Goal: Task Accomplishment & Management: Manage account settings

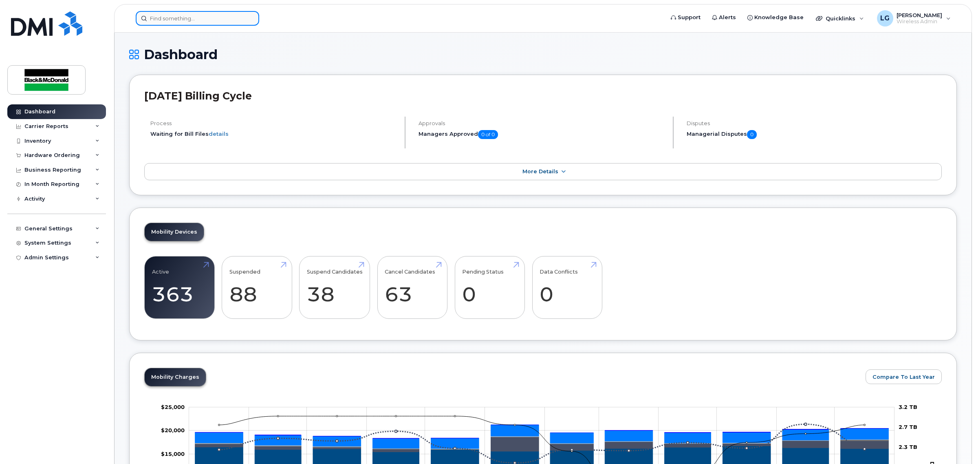
click at [190, 20] on input at bounding box center [197, 18] width 123 height 15
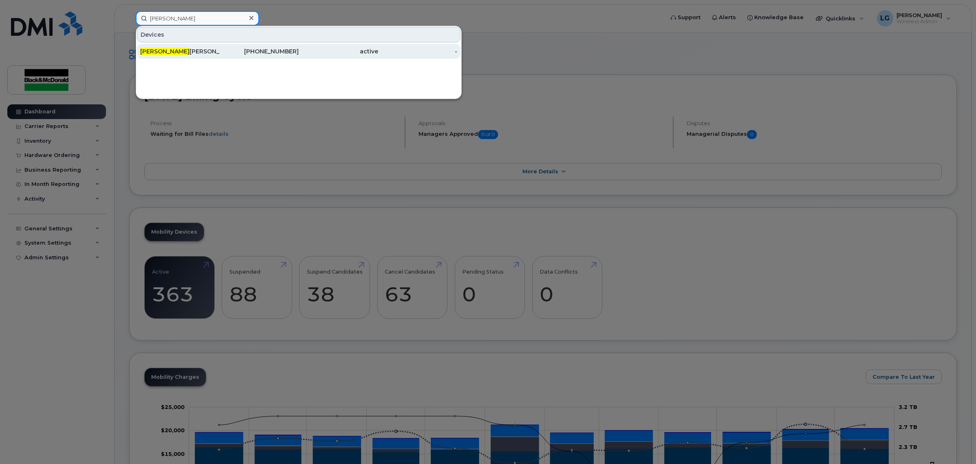
type input "jeremy"
click at [299, 58] on div "343-597-6576" at bounding box center [338, 51] width 79 height 15
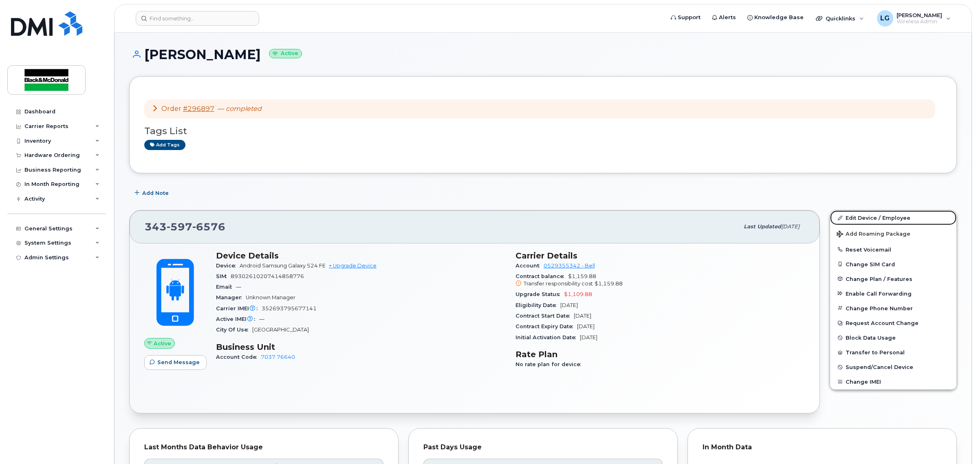
drag, startPoint x: 904, startPoint y: 219, endPoint x: 757, endPoint y: 195, distance: 149.1
click at [904, 219] on link "Edit Device / Employee" at bounding box center [893, 217] width 126 height 15
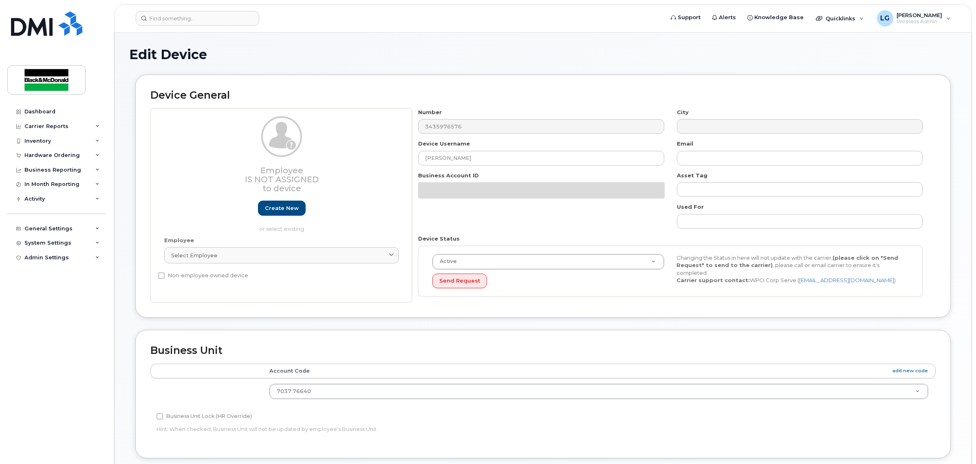
select select "9171643"
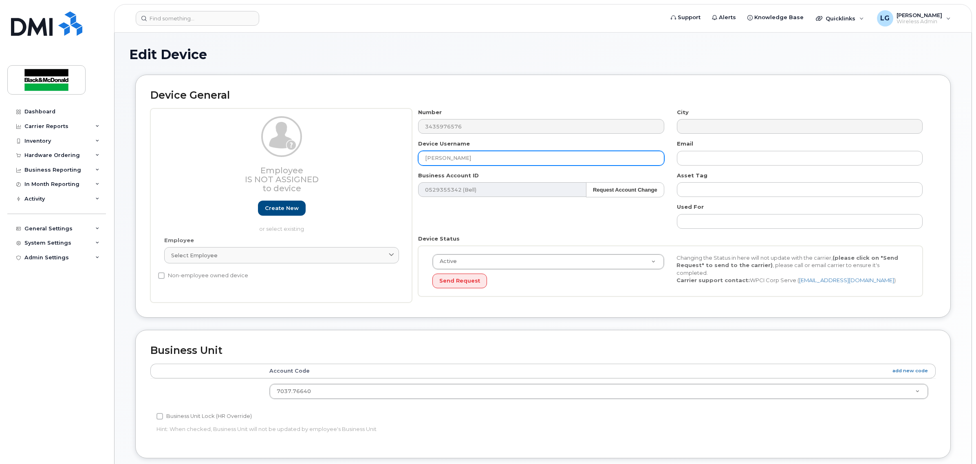
drag, startPoint x: 486, startPoint y: 154, endPoint x: 378, endPoint y: 158, distance: 108.1
click at [385, 159] on div "Employee Is not assigned to device Create new or select existing Employee Selec…" at bounding box center [542, 205] width 785 height 194
paste input "[PERSON_NAME]"
type input "[PERSON_NAME]"
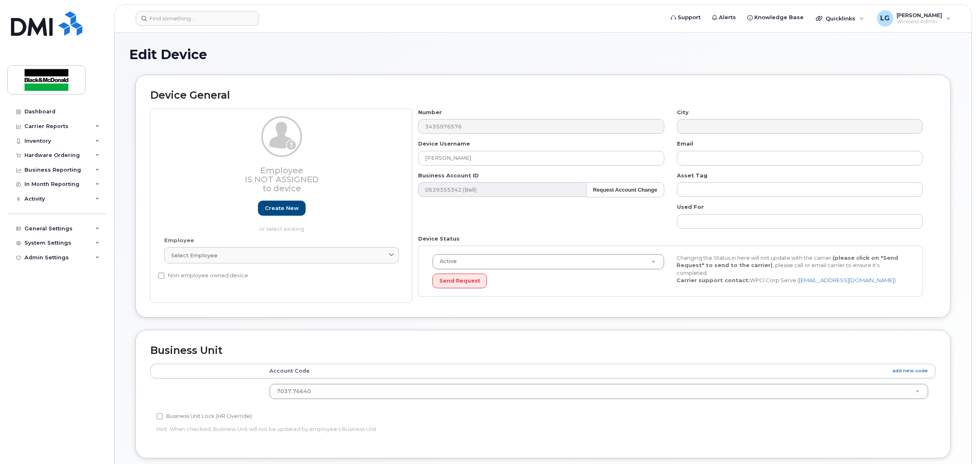
click at [499, 79] on div "Device General Employee Is not assigned to device Create new or select existing…" at bounding box center [542, 196] width 815 height 243
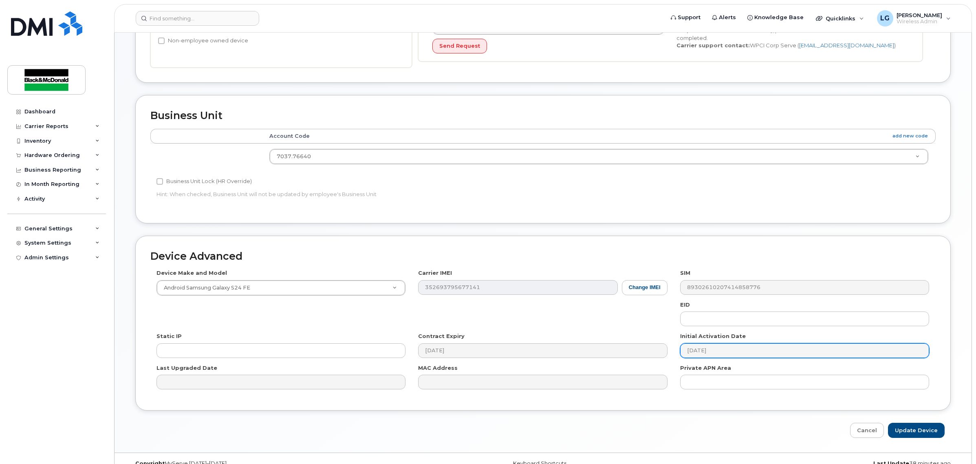
scroll to position [251, 0]
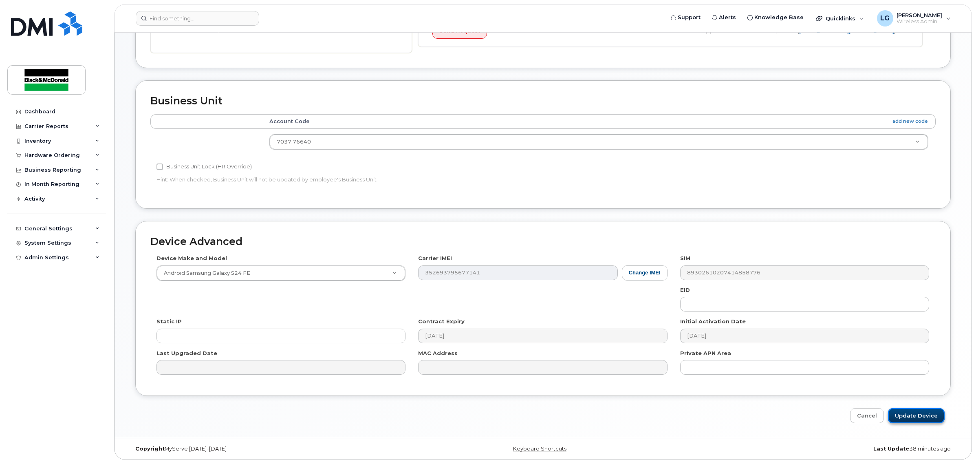
click at [907, 415] on input "Update Device" at bounding box center [916, 415] width 57 height 15
type input "Saving..."
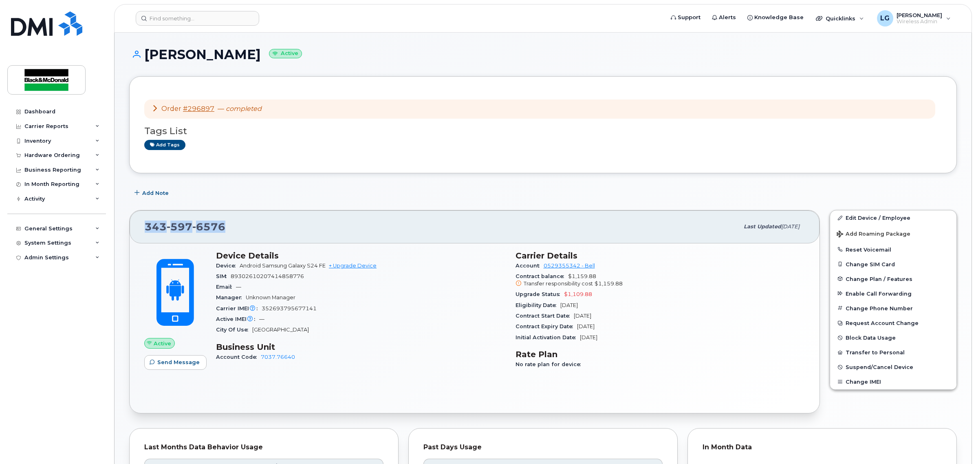
drag, startPoint x: 233, startPoint y: 225, endPoint x: 133, endPoint y: 230, distance: 100.0
click at [133, 230] on div "343 597 6576 Last updated Aug 11, 2025" at bounding box center [475, 226] width 690 height 33
copy span "343 597 6576"
drag, startPoint x: 327, startPoint y: 284, endPoint x: 317, endPoint y: 281, distance: 10.6
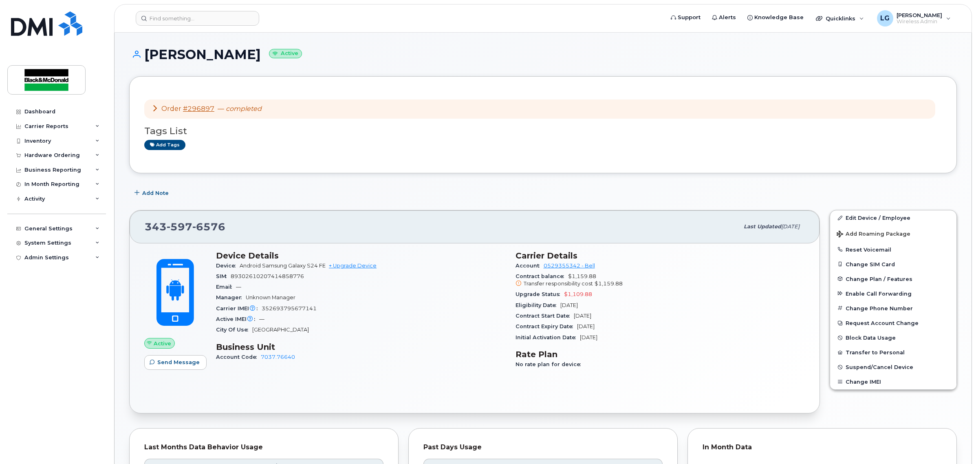
click at [327, 284] on div "Email —" at bounding box center [361, 287] width 290 height 11
drag, startPoint x: 310, startPoint y: 275, endPoint x: 232, endPoint y: 279, distance: 77.9
click at [232, 279] on div "SIM 89302610207414858776" at bounding box center [361, 276] width 290 height 11
copy span "89302610207414858776"
drag, startPoint x: 288, startPoint y: 59, endPoint x: 146, endPoint y: 63, distance: 142.3
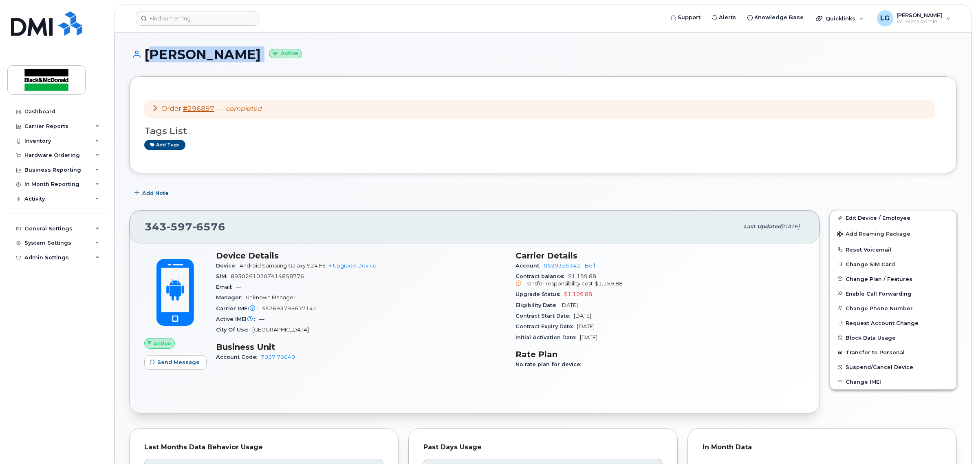
click at [146, 63] on div "Jordan Montgomery Active" at bounding box center [543, 61] width 828 height 29
copy h1 "[PERSON_NAME]"
drag, startPoint x: 227, startPoint y: 223, endPoint x: 143, endPoint y: 227, distance: 84.5
click at [143, 227] on div "343 597 6576 Last updated Aug 11, 2025" at bounding box center [475, 226] width 690 height 33
copy span "343 597 6576"
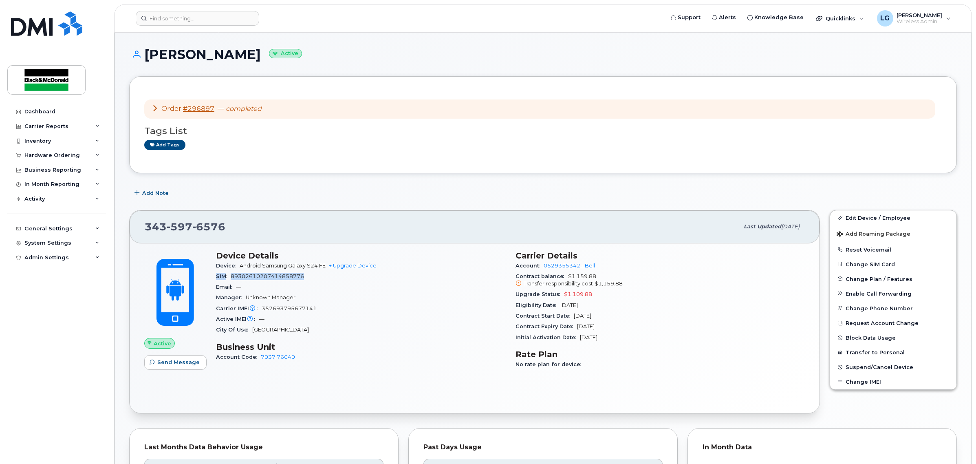
drag, startPoint x: 310, startPoint y: 273, endPoint x: 215, endPoint y: 280, distance: 94.8
click at [215, 280] on div "Device Details Device Android Samsung Galaxy S24 FE + Upgrade Device SIM 893026…" at bounding box center [360, 314] width 299 height 136
copy div "SIM 89302610207414858776"
drag, startPoint x: 294, startPoint y: 310, endPoint x: 217, endPoint y: 312, distance: 77.0
click at [217, 312] on div "Carrier IMEI Carrier IMEI is reported during the last billing cycle or change o…" at bounding box center [361, 308] width 290 height 11
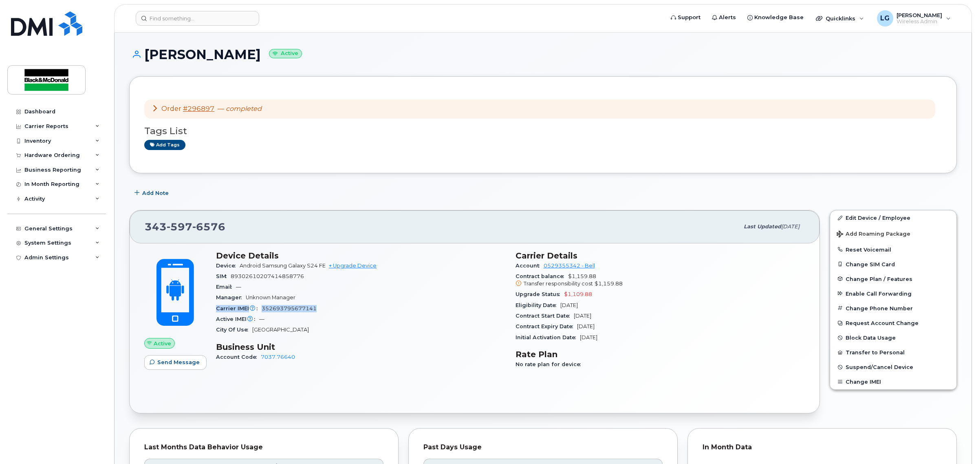
copy div "Carrier IMEI Carrier IMEI is reported during the last billing cycle or change o…"
